Goal: Check status: Check status

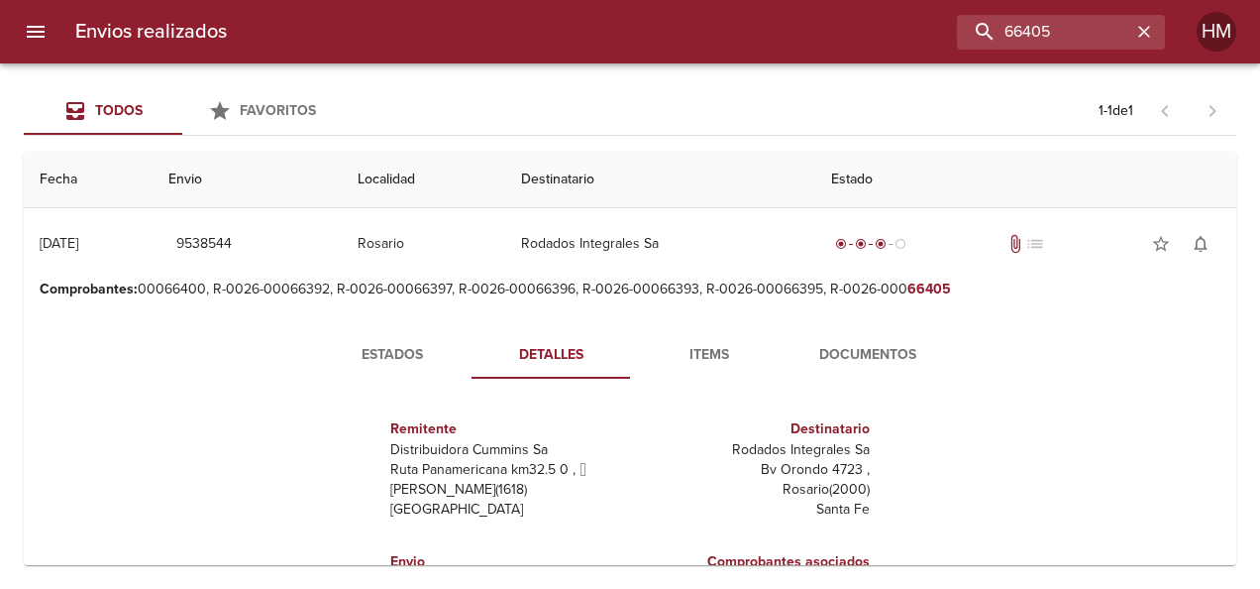
scroll to position [69, 0]
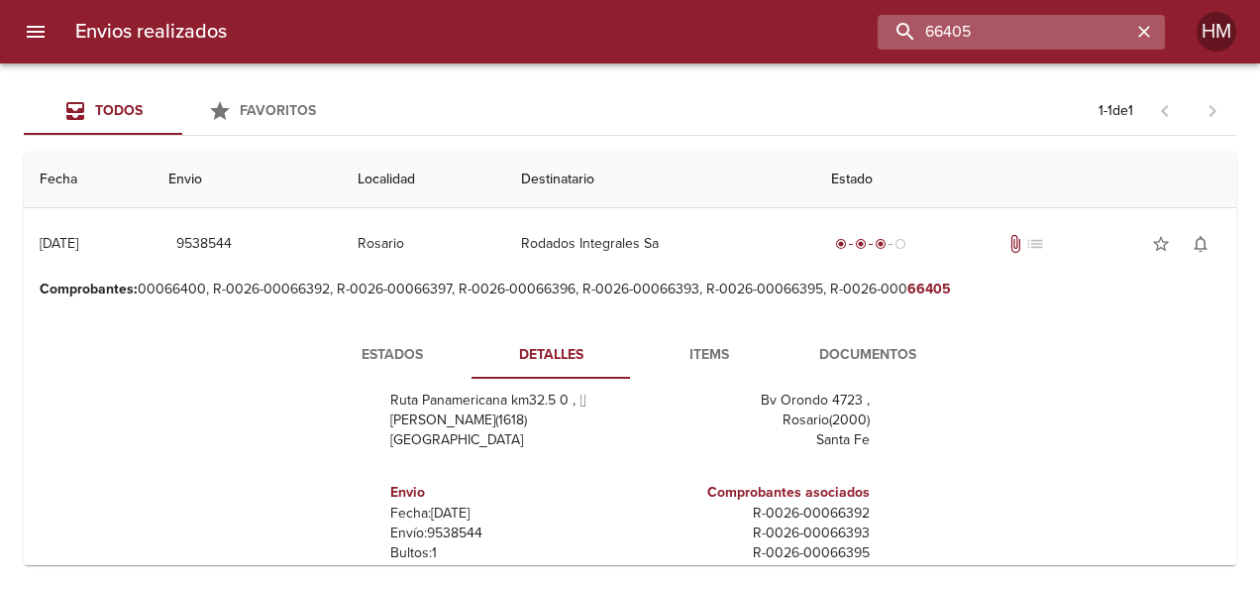
click at [1102, 28] on input "66405" at bounding box center [1005, 32] width 254 height 35
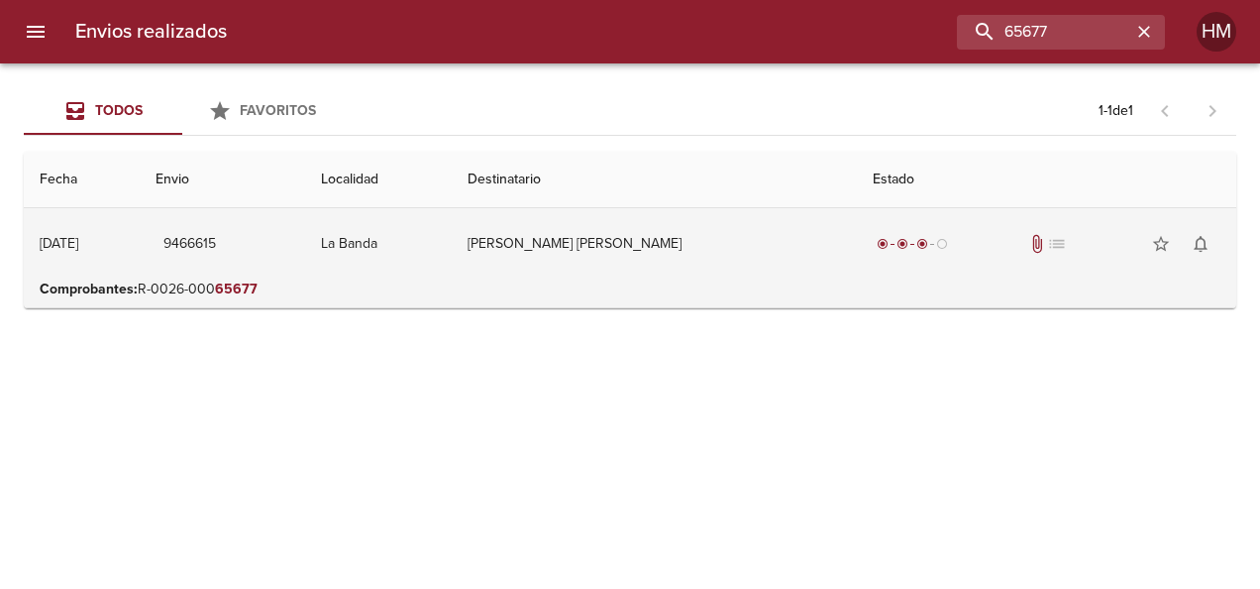
click at [528, 261] on td "[PERSON_NAME] [PERSON_NAME]" at bounding box center [654, 243] width 405 height 71
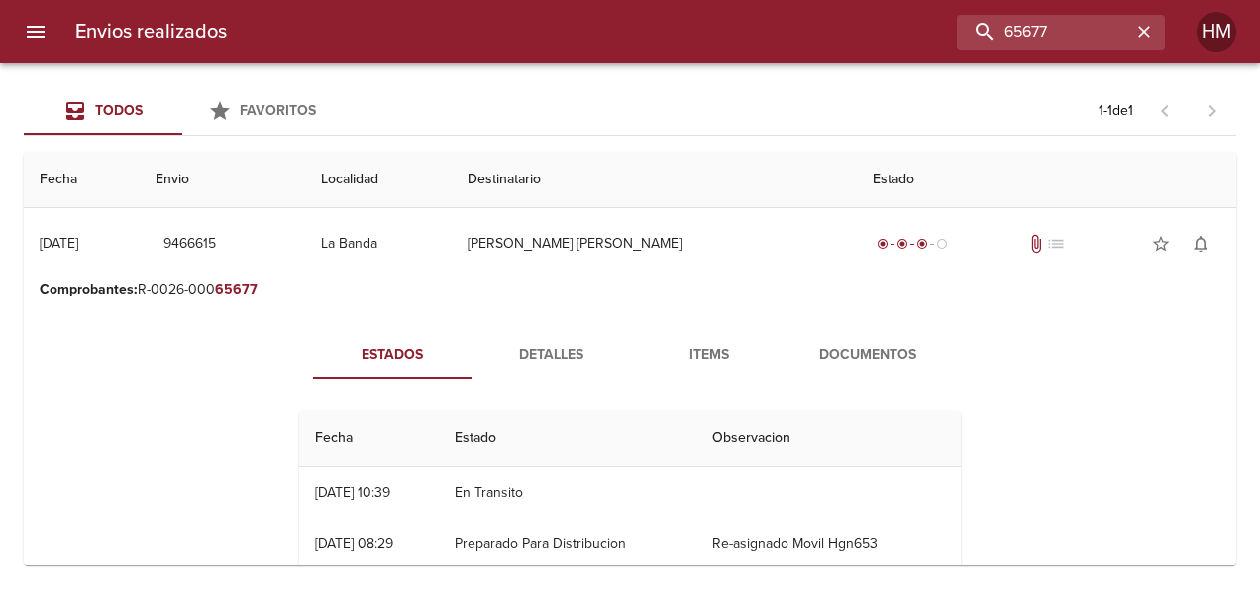
click at [553, 353] on span "Detalles" at bounding box center [551, 355] width 135 height 25
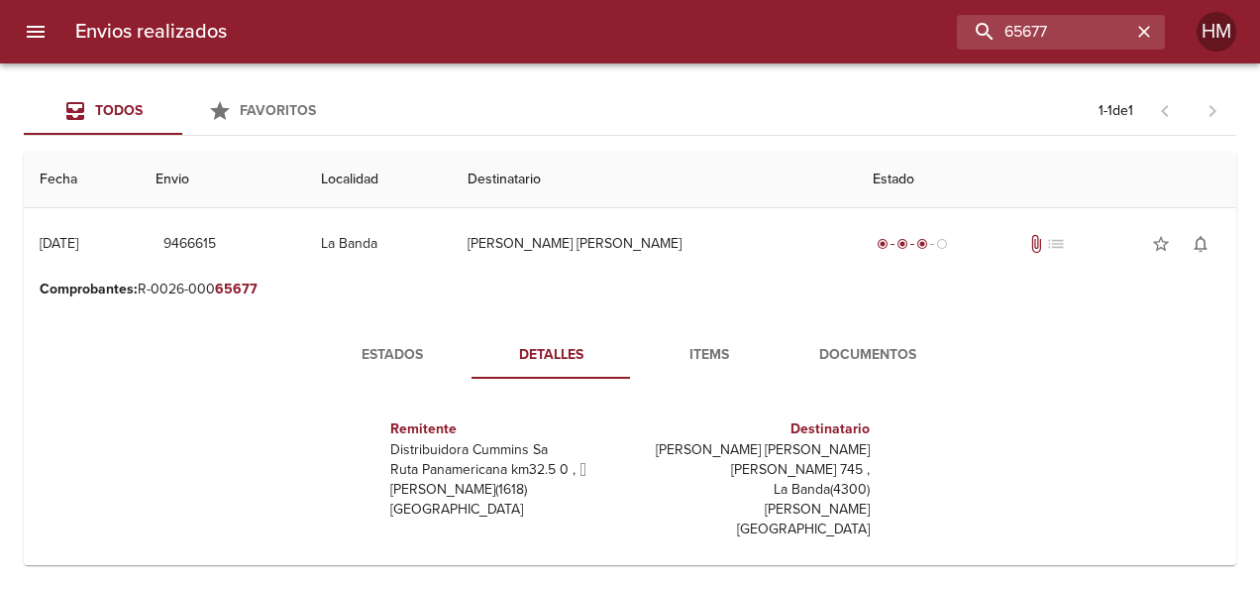
click at [359, 355] on span "Estados" at bounding box center [392, 355] width 135 height 25
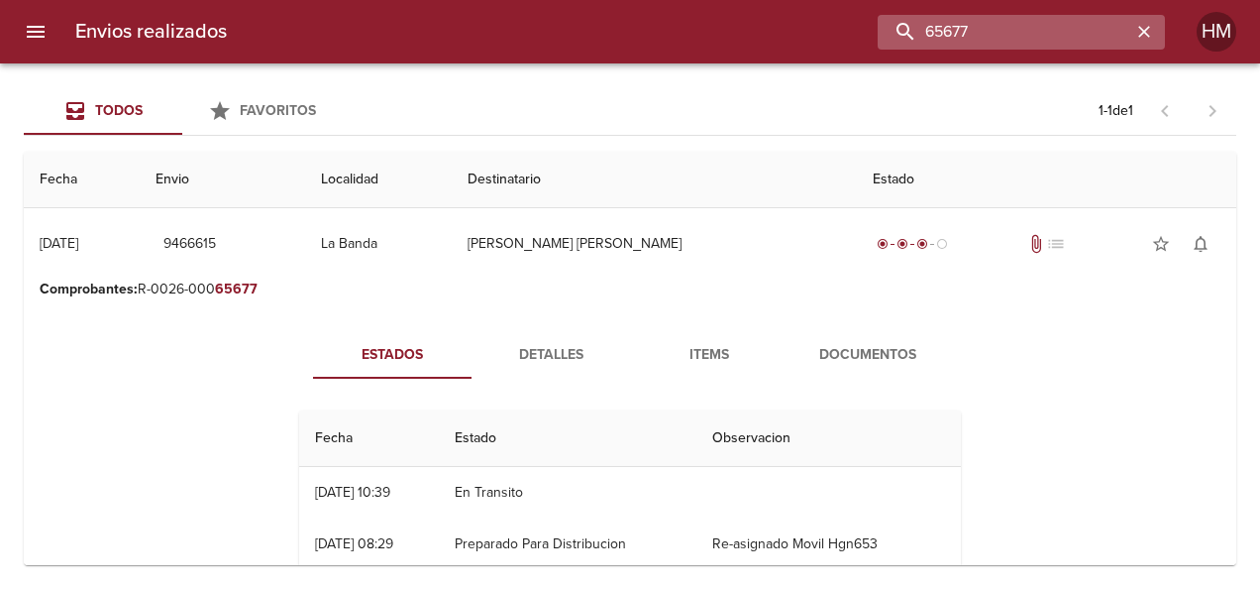
click at [1107, 30] on input "65677" at bounding box center [1005, 32] width 254 height 35
type input "6"
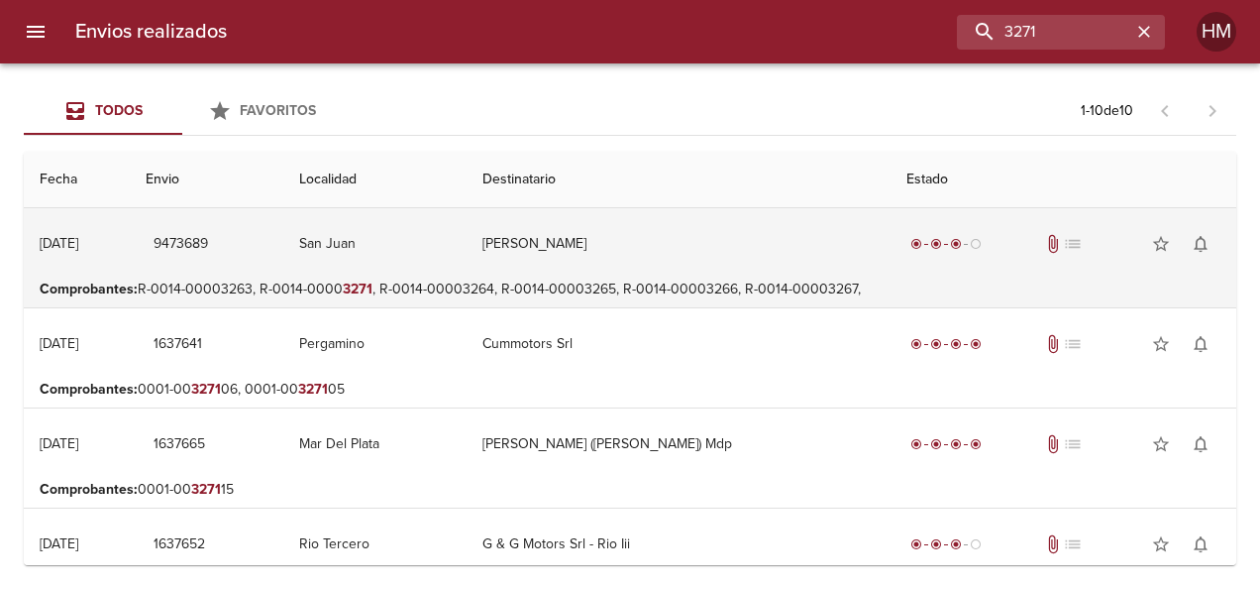
click at [283, 252] on td "9473689" at bounding box center [207, 243] width 154 height 71
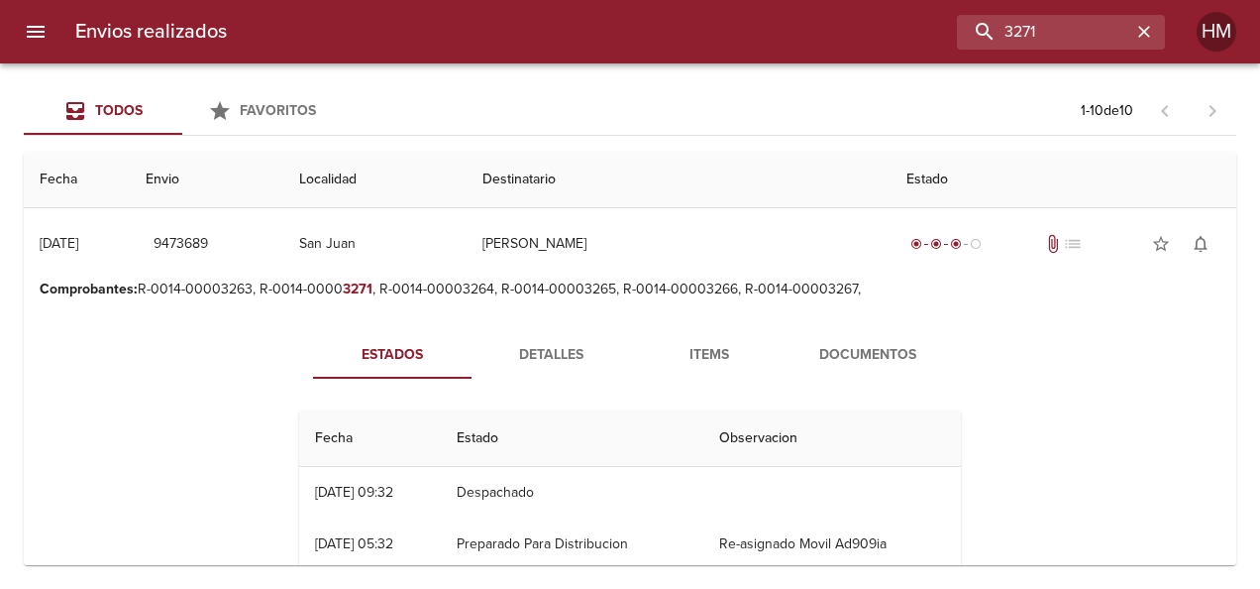
scroll to position [99, 0]
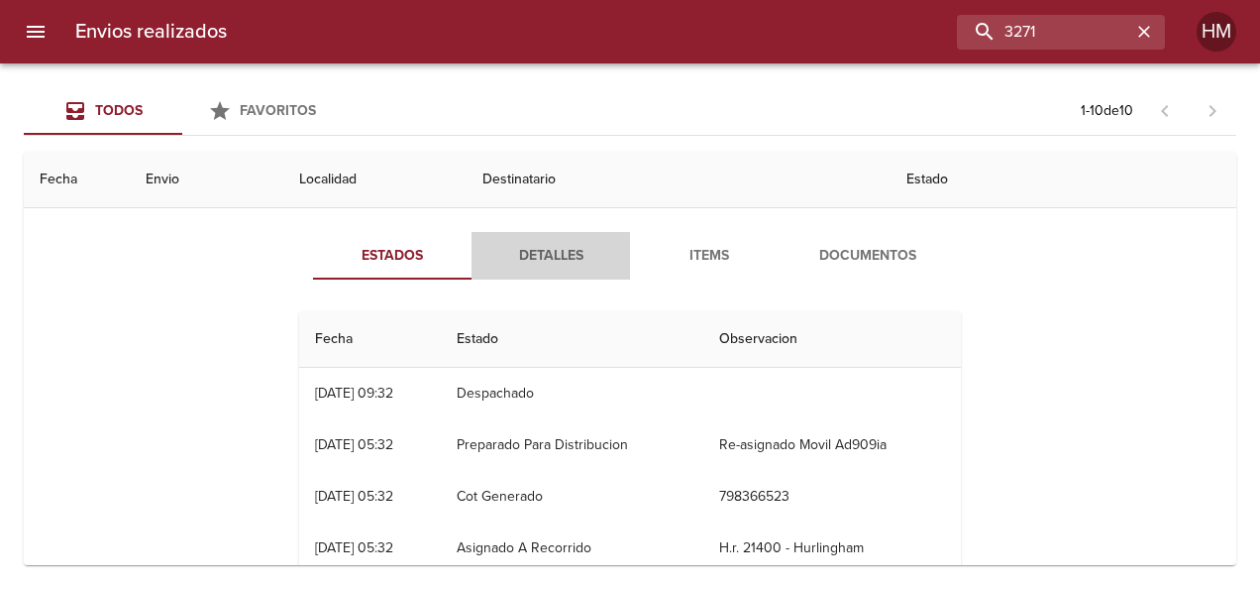
click at [546, 250] on span "Detalles" at bounding box center [551, 256] width 135 height 25
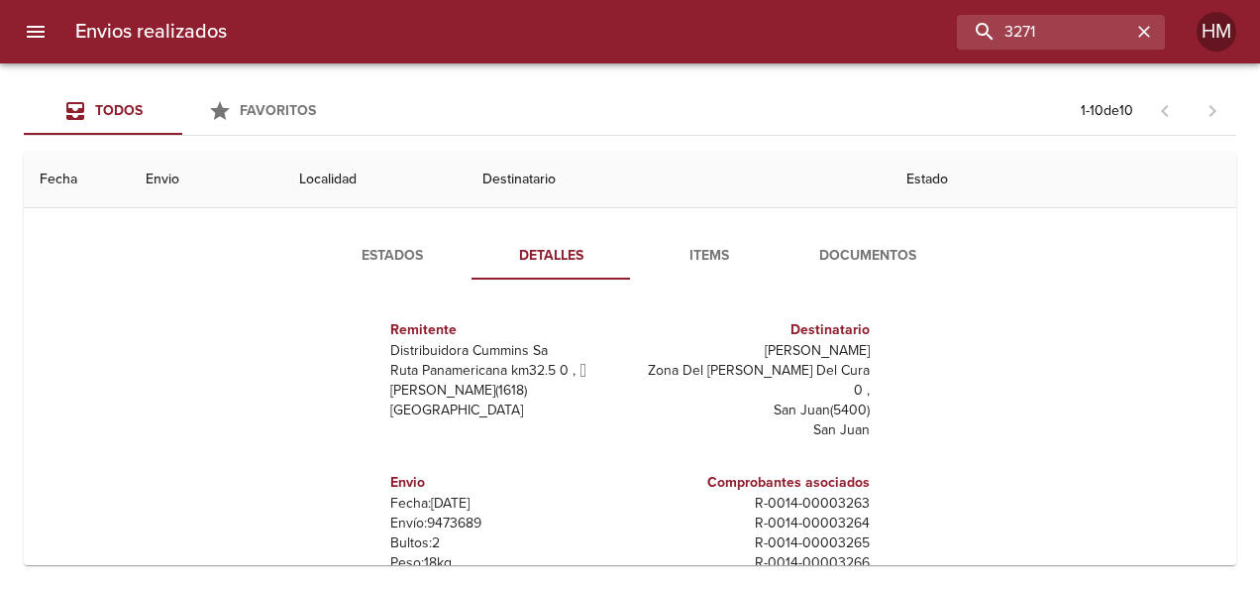
click at [355, 268] on button "Estados" at bounding box center [392, 256] width 159 height 48
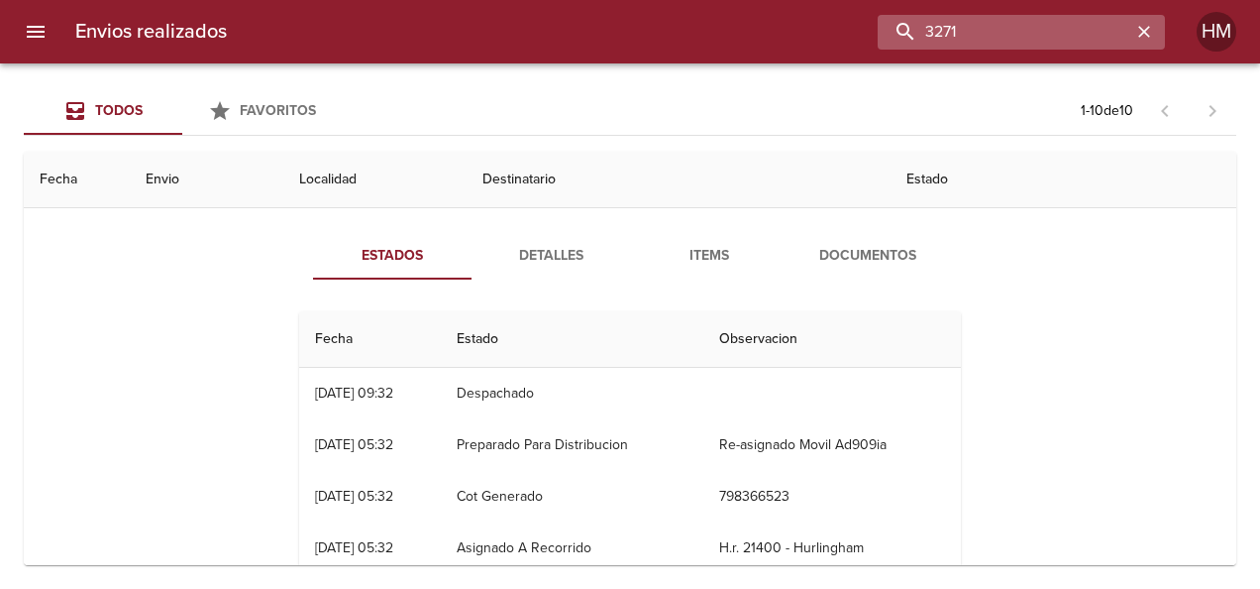
click at [1086, 29] on input "3271" at bounding box center [1005, 32] width 254 height 35
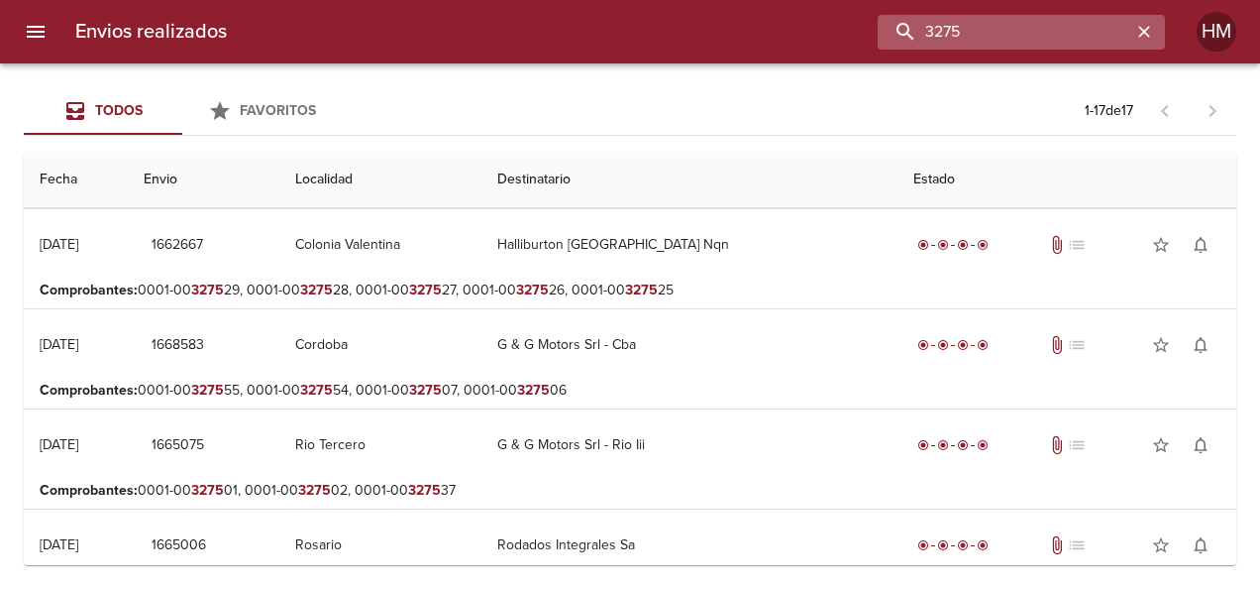
scroll to position [0, 0]
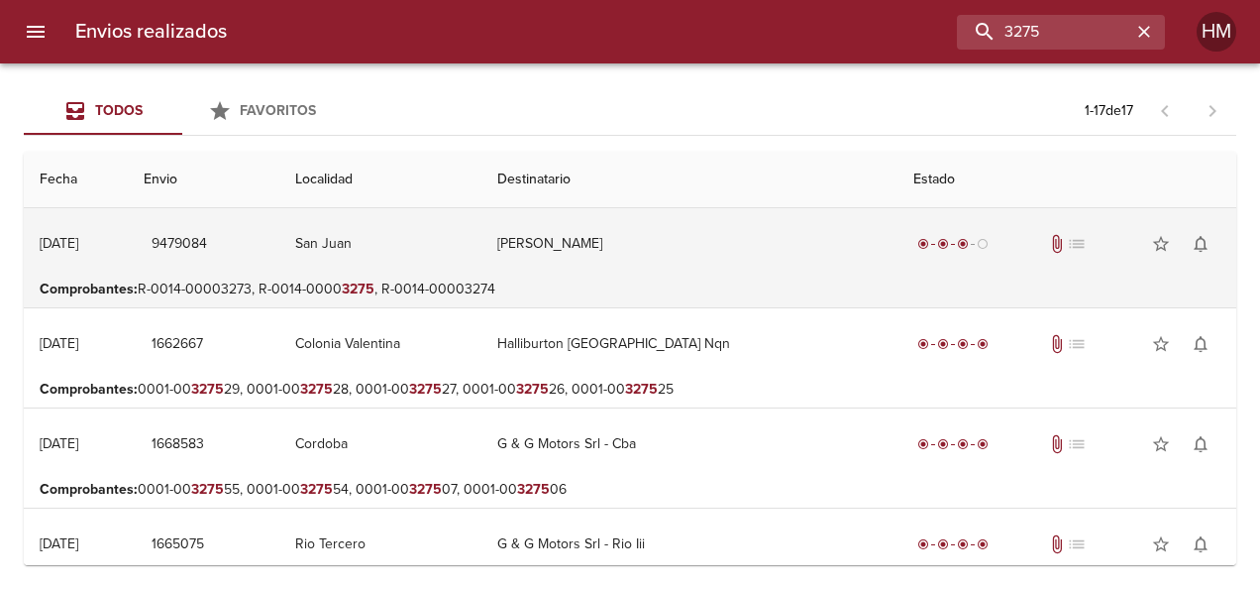
click at [447, 239] on td "San Juan" at bounding box center [380, 243] width 202 height 71
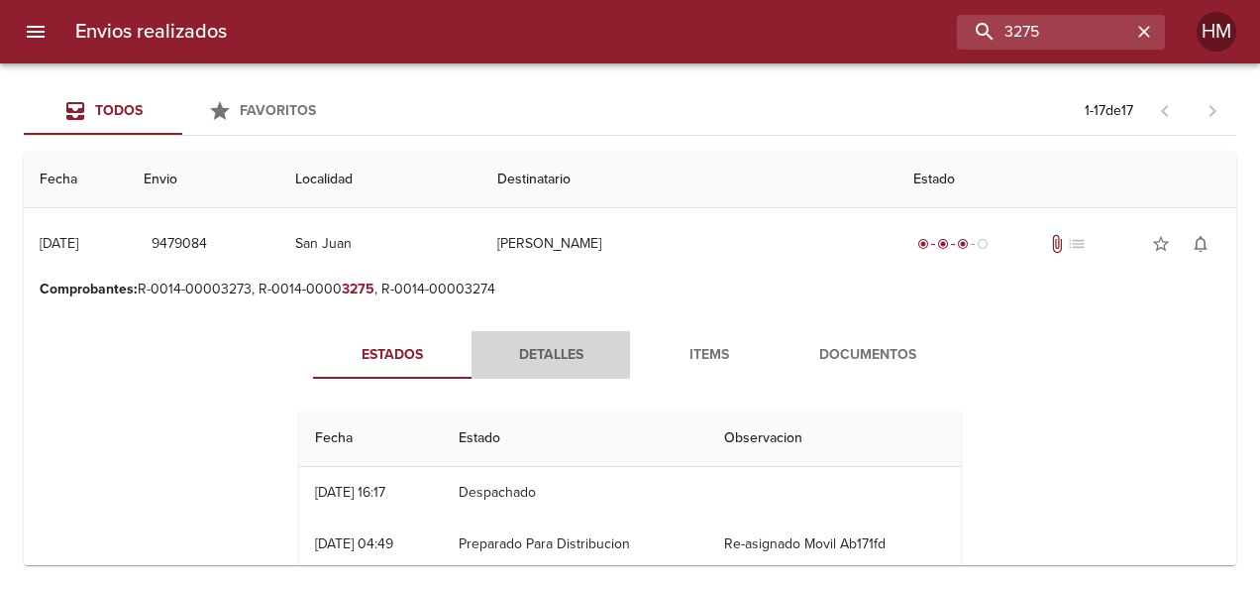
click at [536, 337] on button "Detalles" at bounding box center [551, 355] width 159 height 48
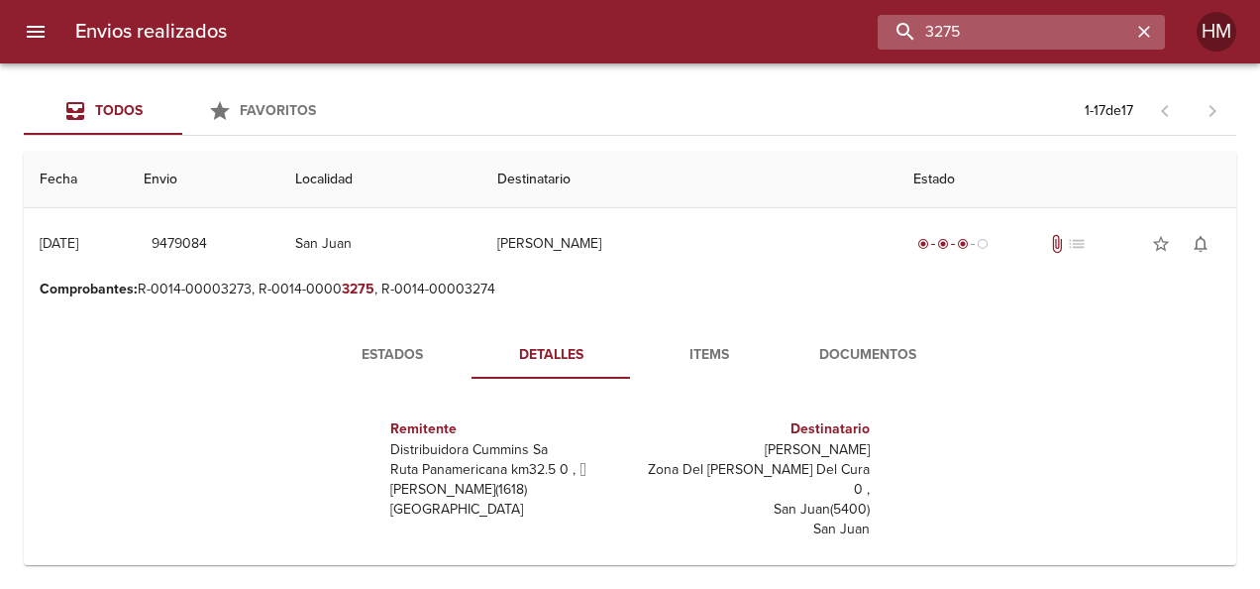
click at [1046, 37] on input "3275" at bounding box center [1005, 32] width 254 height 35
type input "3"
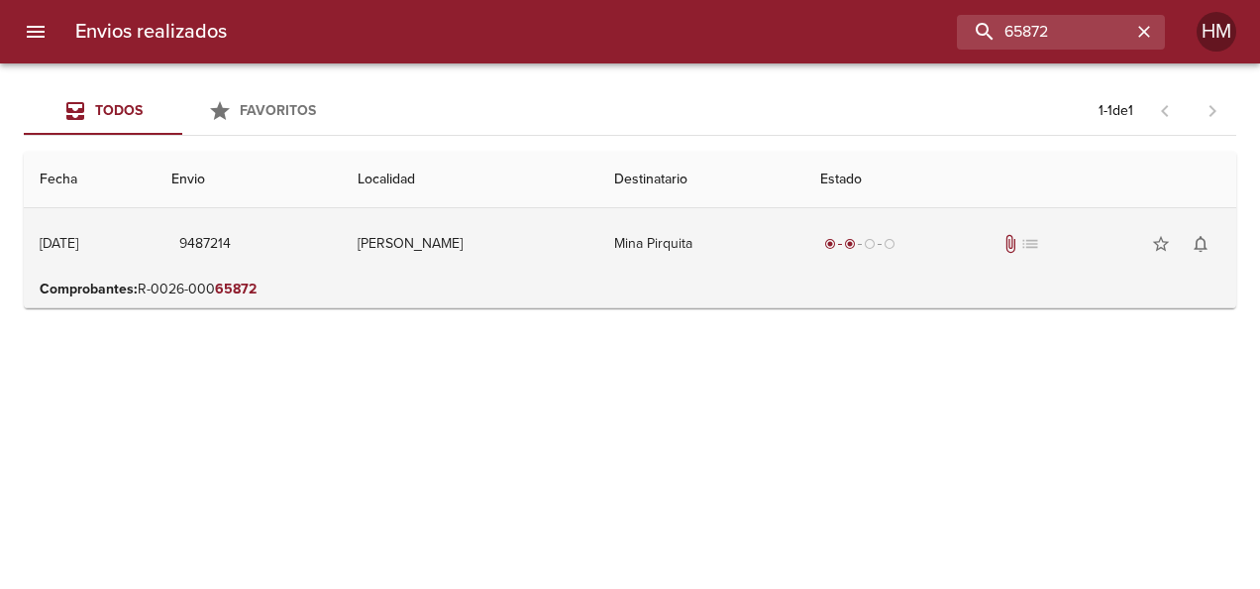
click at [491, 251] on td "[PERSON_NAME]" at bounding box center [470, 243] width 257 height 71
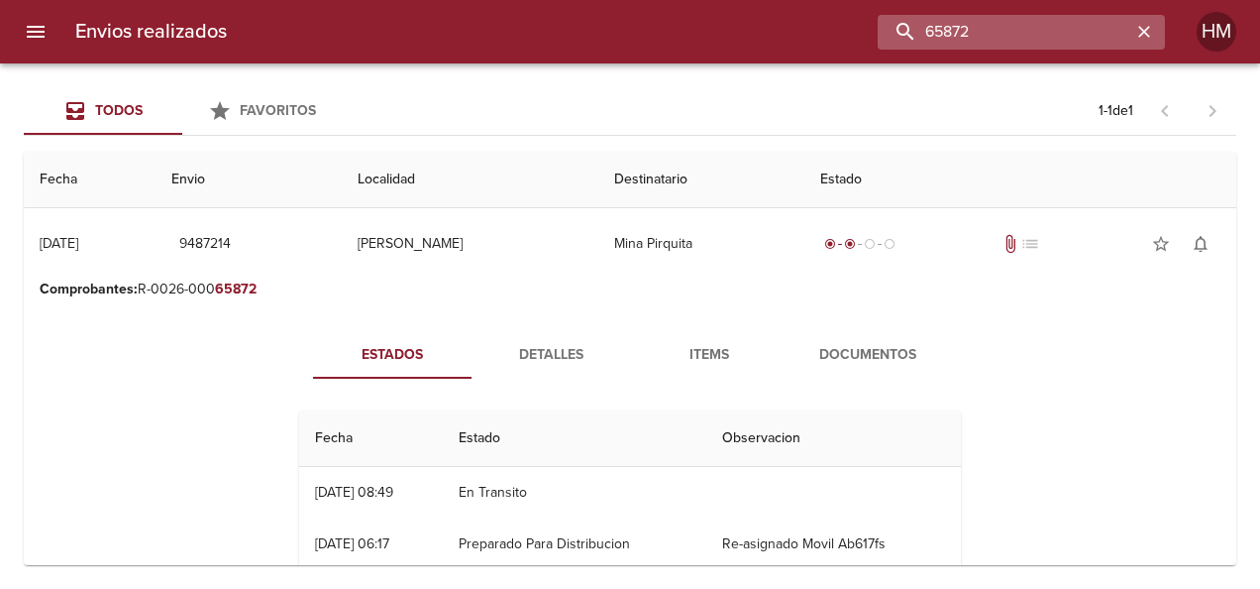
click at [1077, 34] on input "65872" at bounding box center [1005, 32] width 254 height 35
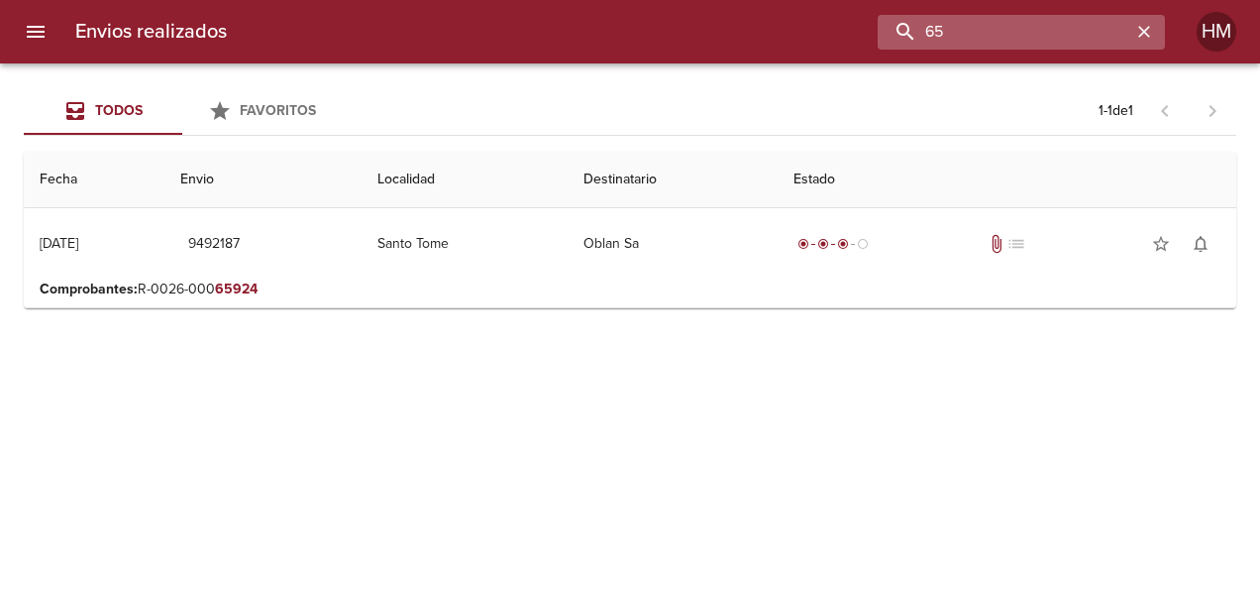
type input "6"
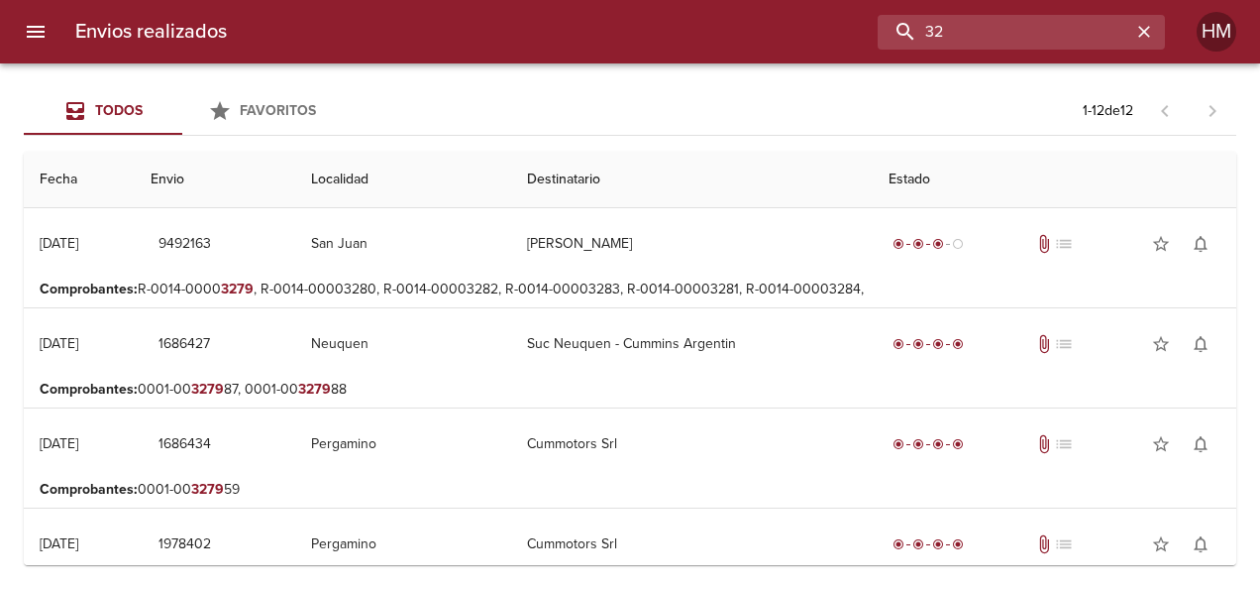
type input "3"
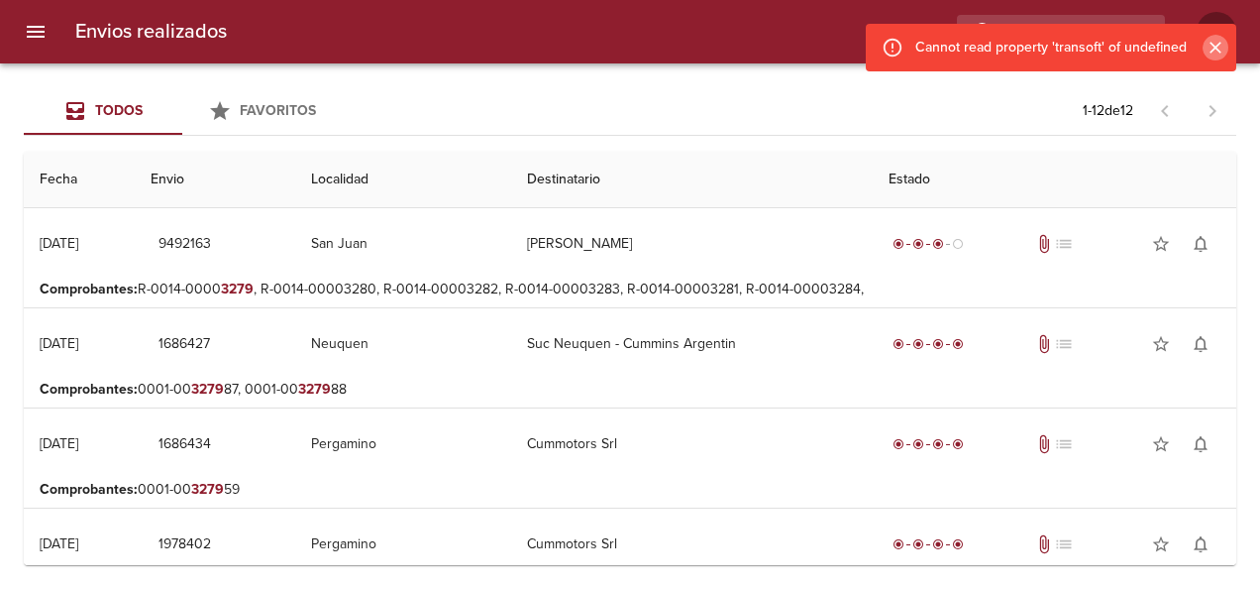
click at [1213, 50] on icon "Cerrar" at bounding box center [1216, 48] width 12 height 12
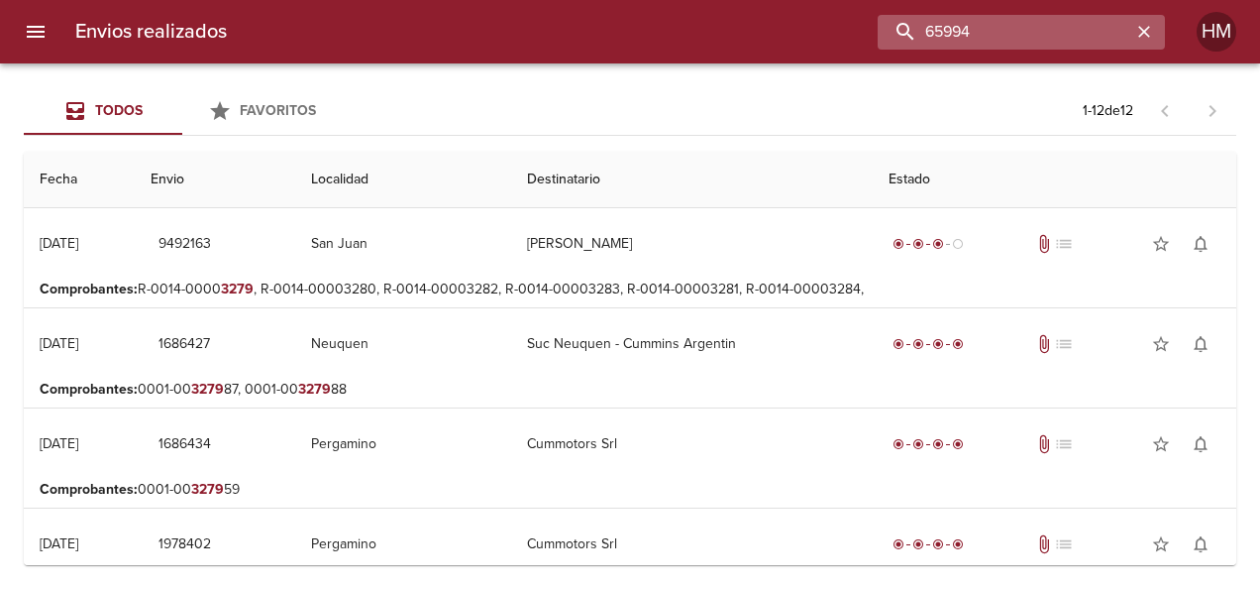
click at [1092, 31] on input "65994" at bounding box center [1005, 32] width 254 height 35
click at [1092, 32] on input "65994" at bounding box center [1005, 32] width 254 height 35
type input "65994"
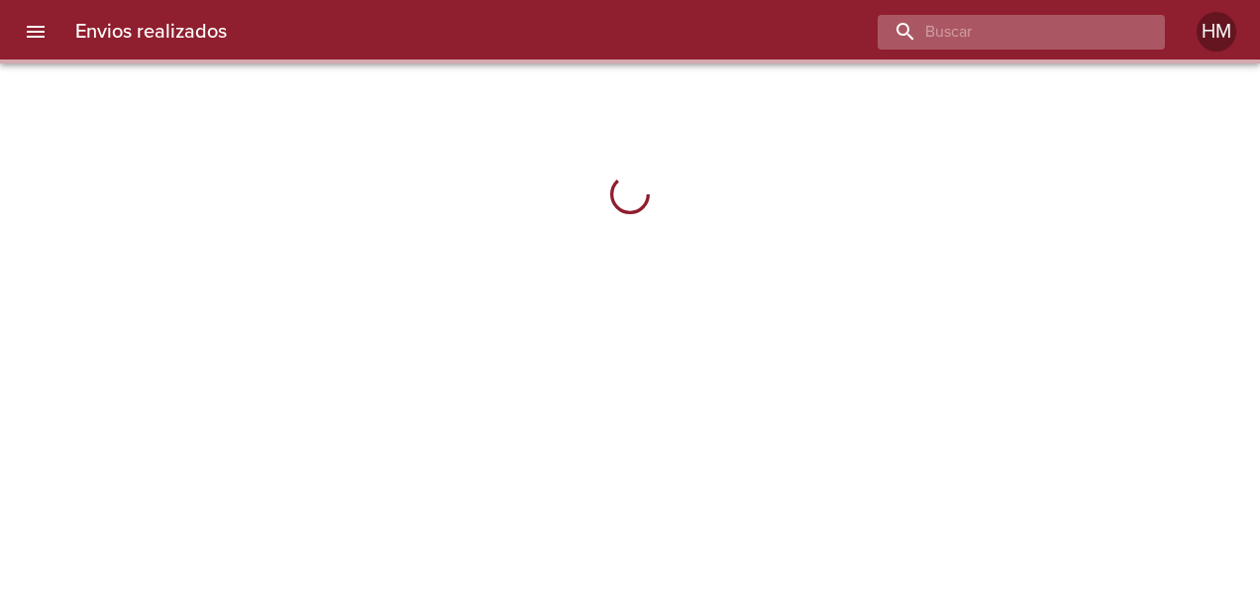
click at [1046, 30] on input "buscar" at bounding box center [1005, 32] width 254 height 35
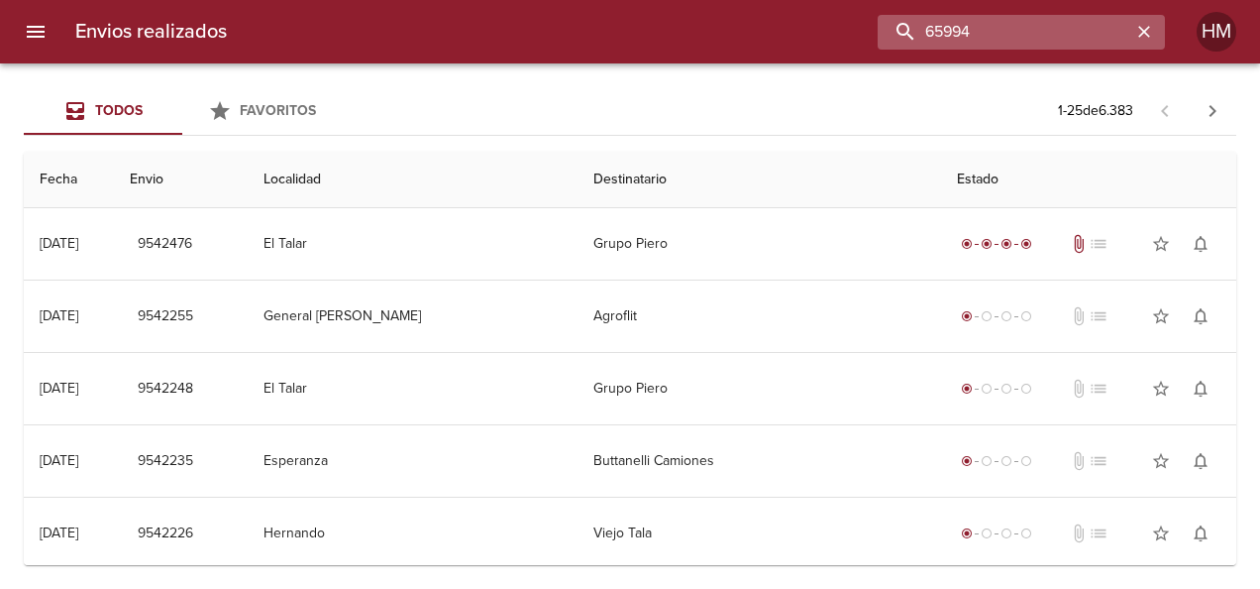
click at [1000, 22] on input "65994" at bounding box center [1005, 32] width 254 height 35
click at [1011, 31] on input "65994" at bounding box center [1005, 32] width 254 height 35
type input "65994"
click at [1097, 25] on input "buscar" at bounding box center [1005, 32] width 254 height 35
type input "65994"
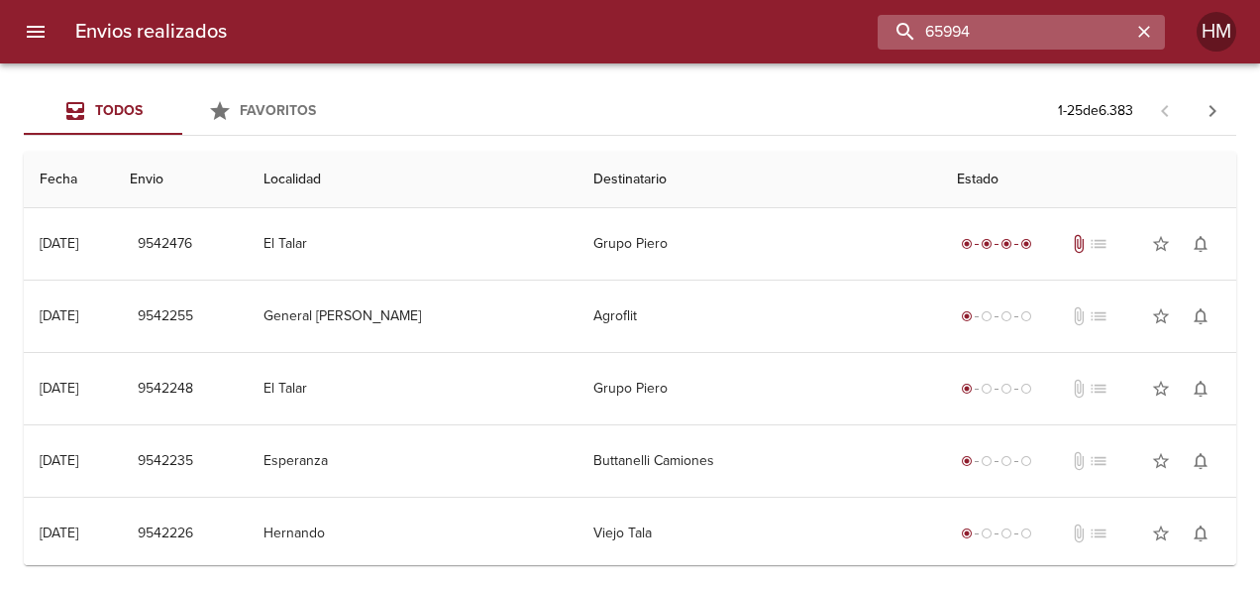
click at [1029, 20] on input "65994" at bounding box center [1005, 32] width 254 height 35
